Goal: Task Accomplishment & Management: Manage account settings

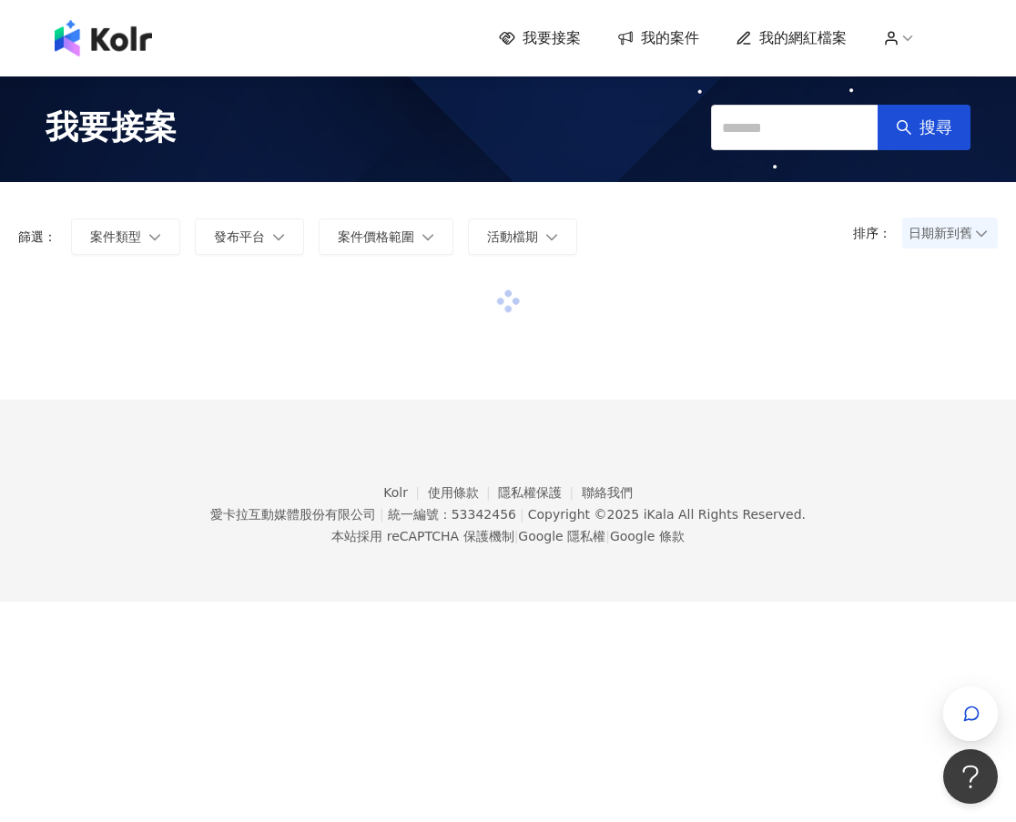
click at [911, 47] on div "我要接案 我的案件 我的網紅檔案" at bounding box center [725, 38] width 453 height 20
click at [916, 33] on icon at bounding box center [907, 38] width 16 height 16
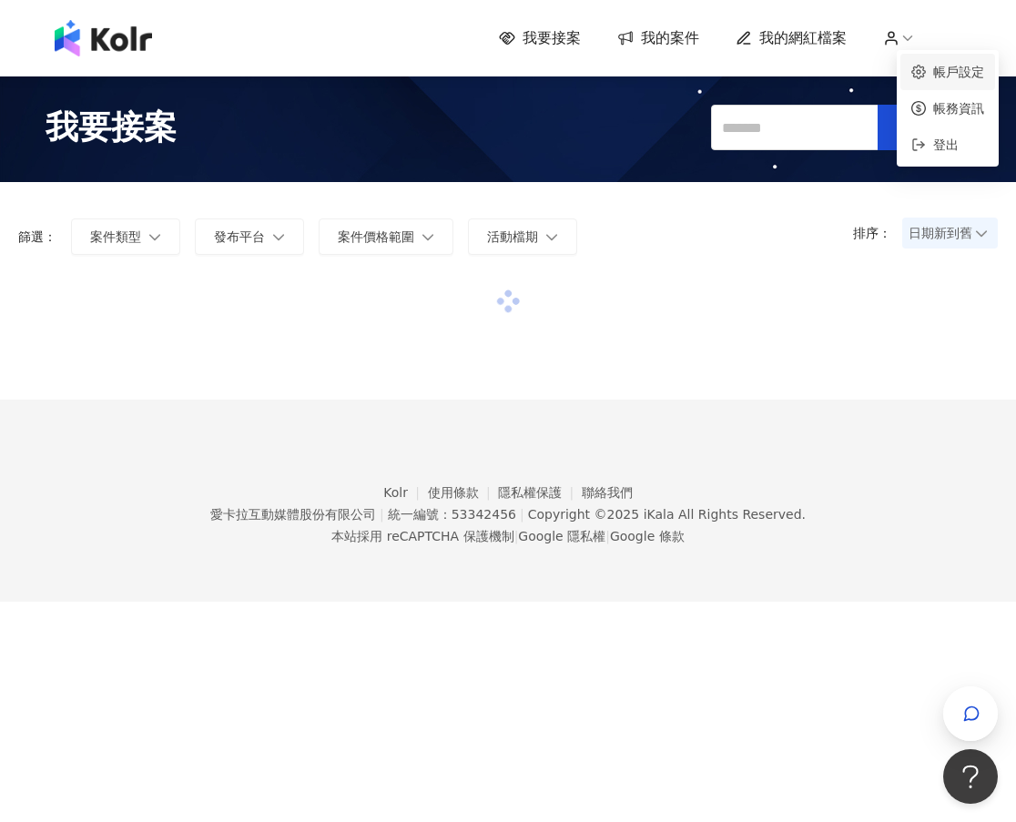
click at [939, 76] on link "帳戶設定" at bounding box center [958, 72] width 51 height 15
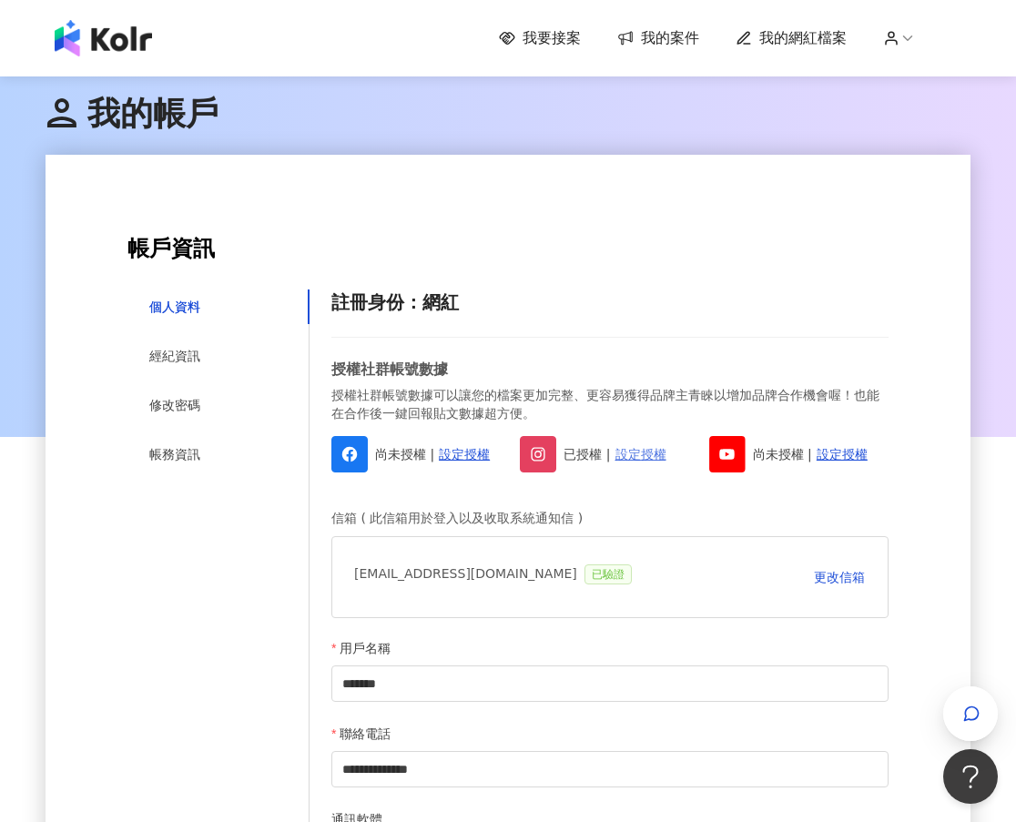
click at [635, 455] on link "設定授權" at bounding box center [640, 454] width 51 height 20
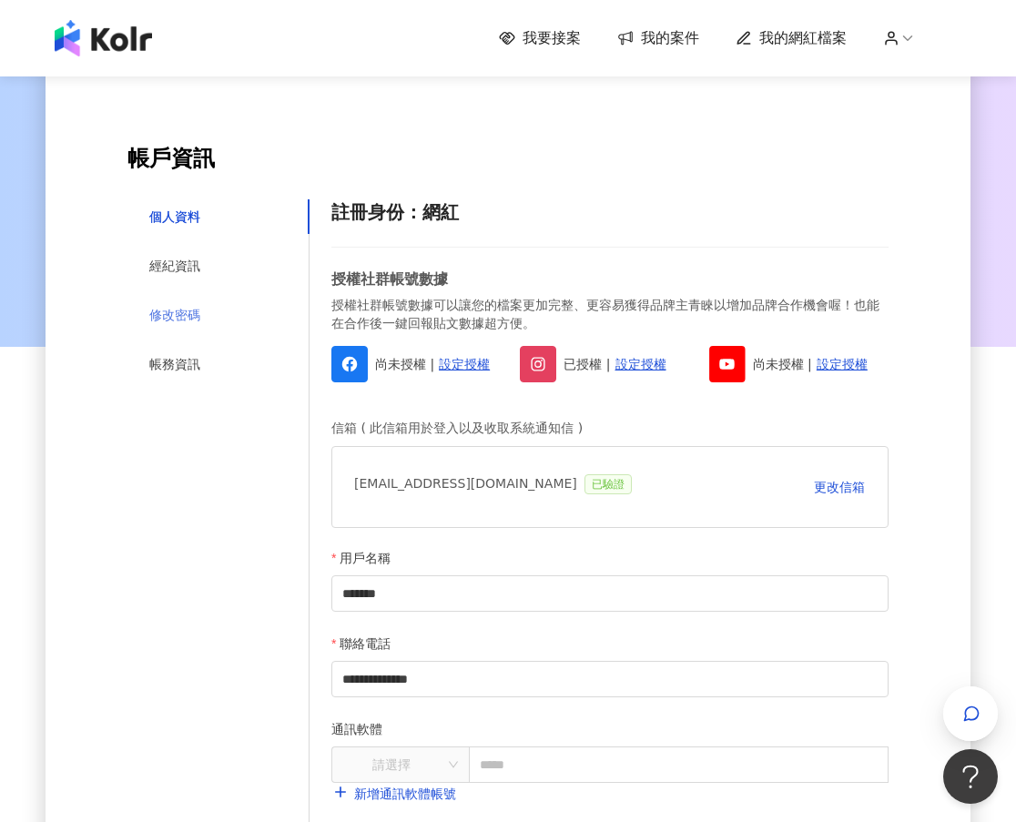
scroll to position [91, 0]
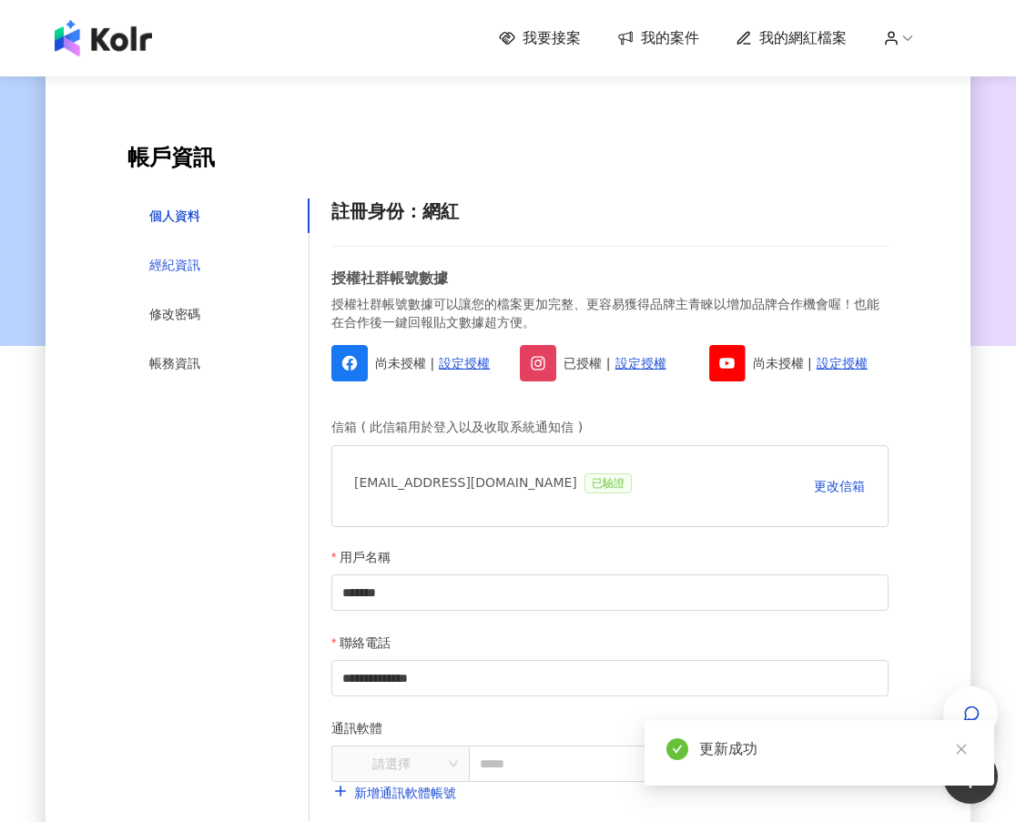
click at [188, 270] on div "經紀資訊" at bounding box center [174, 265] width 51 height 20
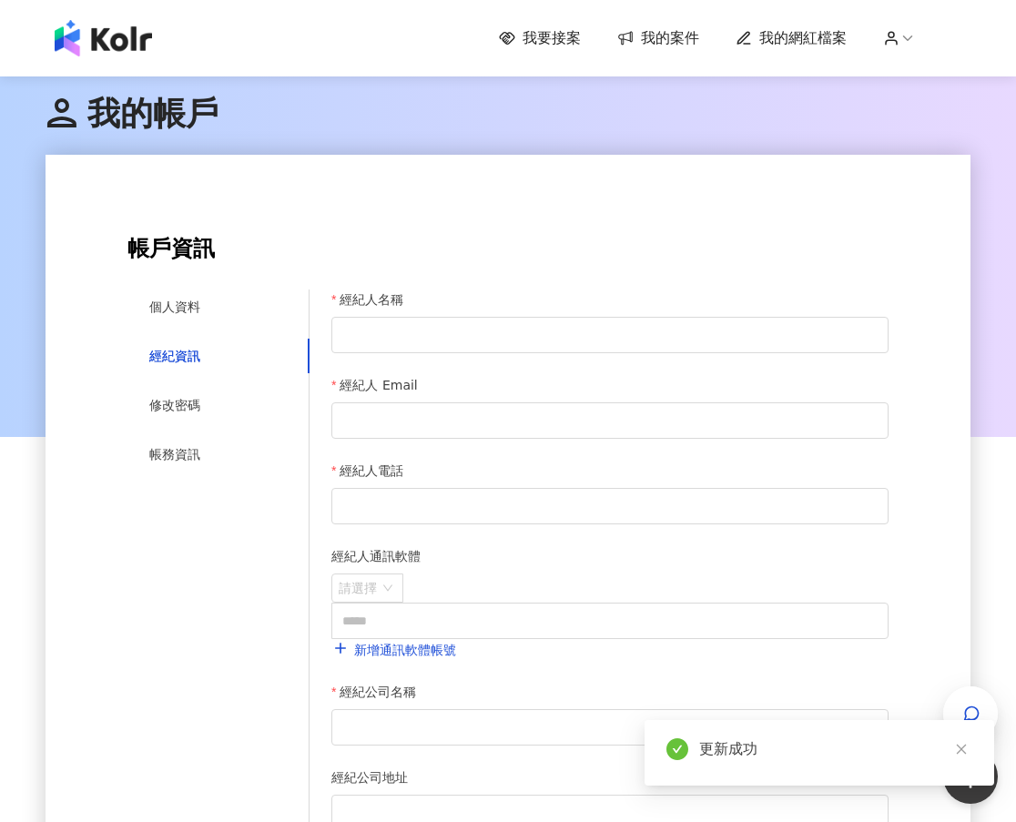
click at [208, 385] on div "個人資料 經紀資訊 修改密碼 帳務資訊" at bounding box center [218, 618] width 182 height 658
click at [198, 400] on div "修改密碼" at bounding box center [174, 405] width 51 height 20
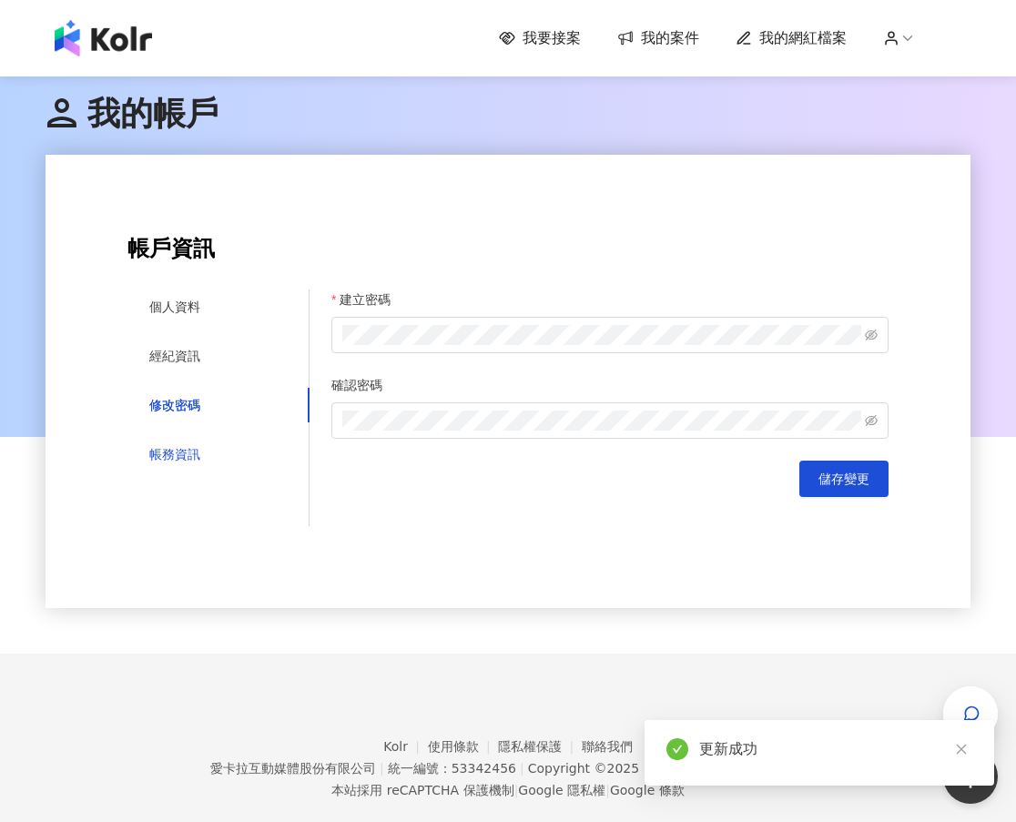
click at [182, 458] on div "帳務資訊" at bounding box center [174, 454] width 51 height 20
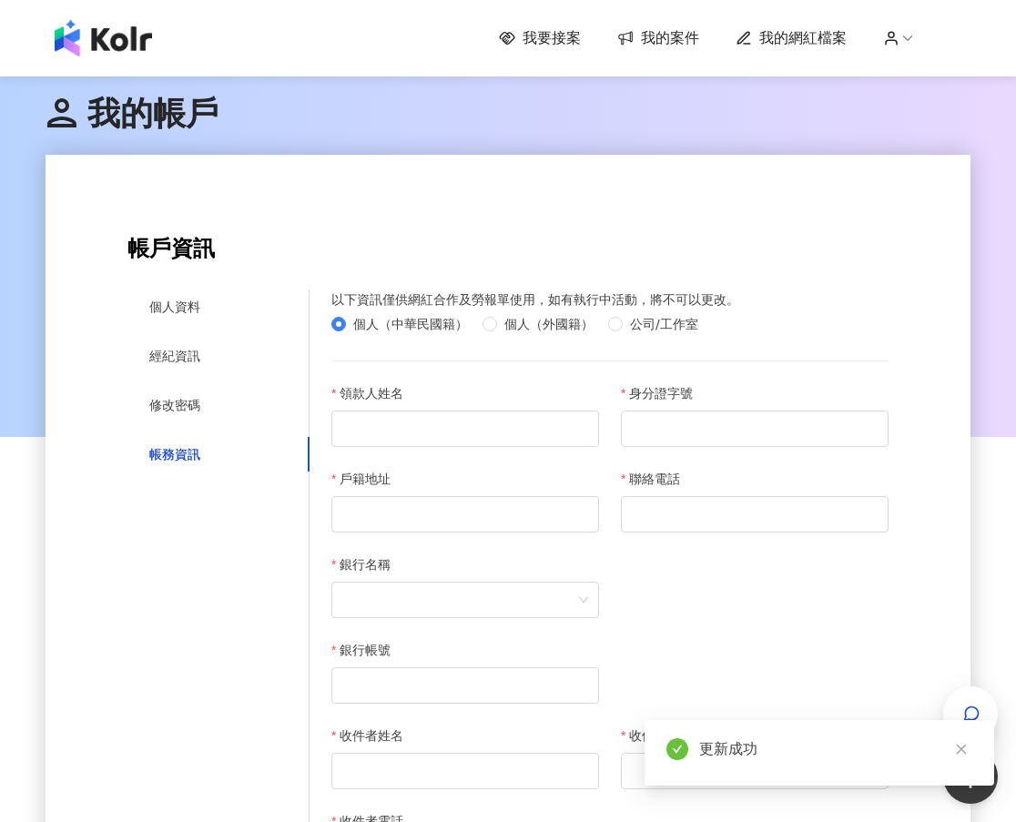
click at [796, 43] on span "我的網紅檔案" at bounding box center [802, 38] width 87 height 20
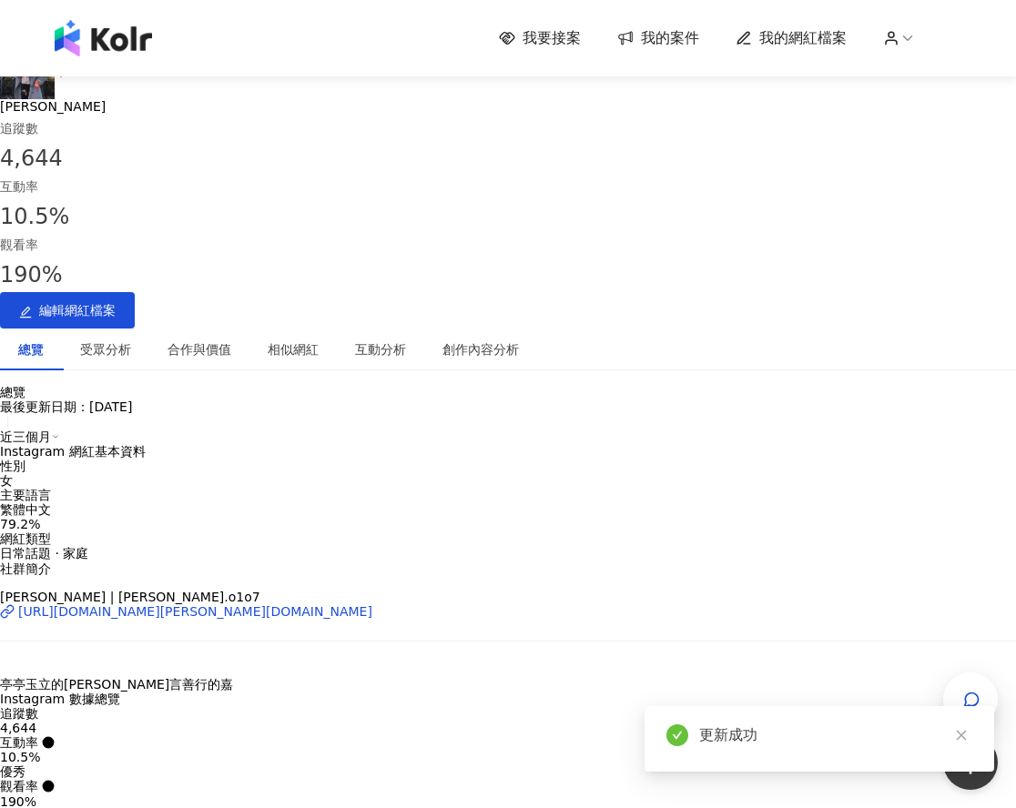
drag, startPoint x: 626, startPoint y: 168, endPoint x: 536, endPoint y: 171, distance: 90.1
click at [536, 171] on div "[PERSON_NAME] 追蹤數 4,644 互動率 10.5% 觀看率 190% 編輯網紅檔案" at bounding box center [508, 187] width 1016 height 284
click at [539, 171] on div "[PERSON_NAME] 追蹤數 4,644 互動率 10.5% 觀看率 190% 編輯網紅檔案" at bounding box center [508, 187] width 1016 height 284
click at [958, 430] on div "近三個月" at bounding box center [508, 437] width 1016 height 15
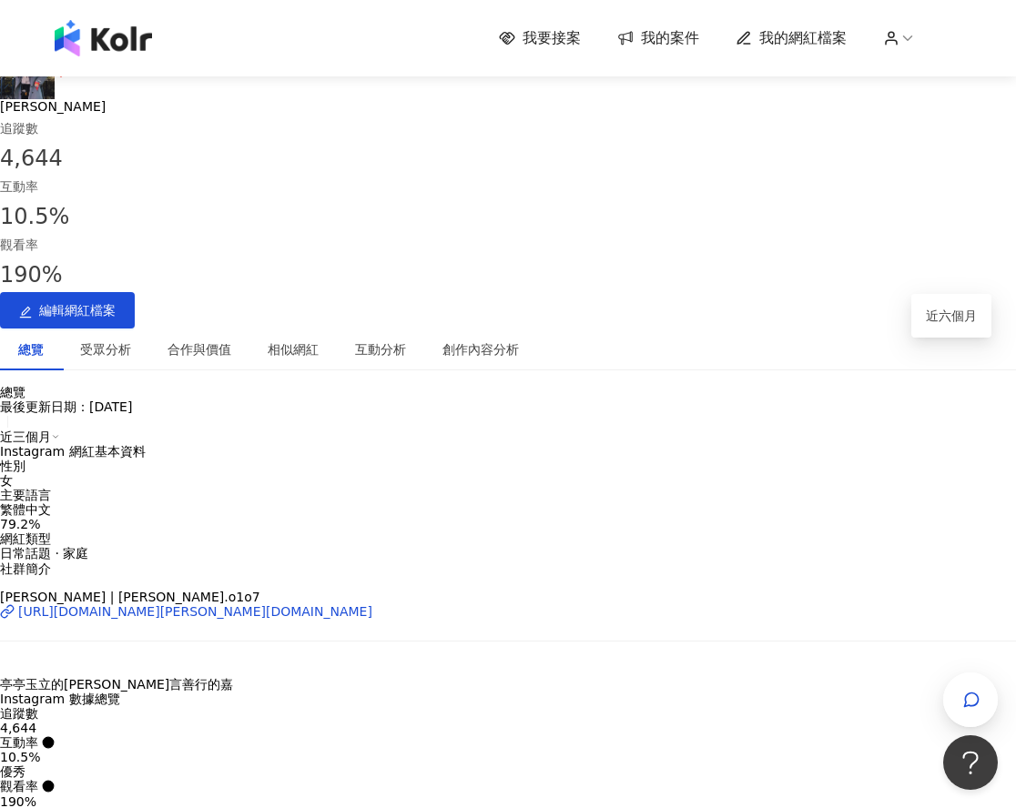
click at [954, 430] on div "近三個月" at bounding box center [508, 437] width 1016 height 15
click at [582, 750] on div "10.5%" at bounding box center [508, 757] width 1016 height 15
click at [51, 45] on button "4,644" at bounding box center [25, 22] width 51 height 45
click at [44, 42] on div "4,644" at bounding box center [25, 34] width 36 height 15
click at [131, 339] on div "受眾分析" at bounding box center [105, 349] width 51 height 20
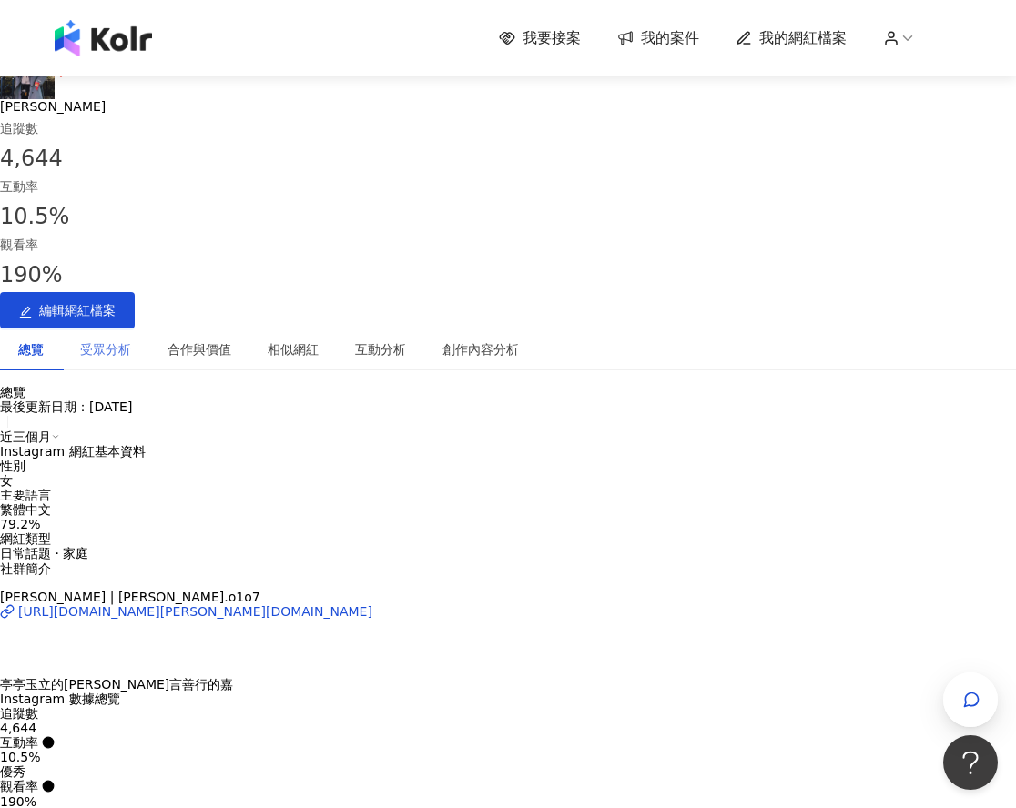
scroll to position [1178, 0]
